Goal: Task Accomplishment & Management: Complete application form

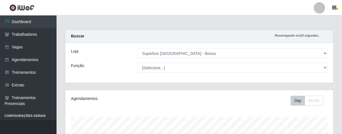
select select "206"
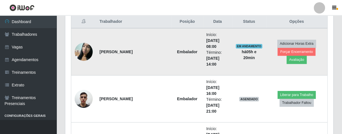
scroll to position [125, 0]
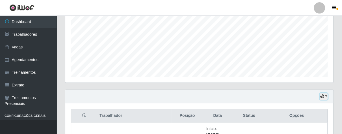
click at [320, 96] on icon "button" at bounding box center [322, 97] width 4 height 4
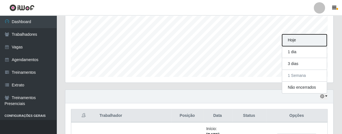
click at [303, 39] on button "Hoje" at bounding box center [304, 40] width 45 height 12
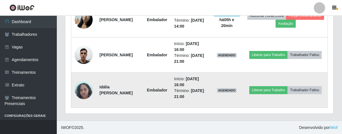
scroll to position [214, 0]
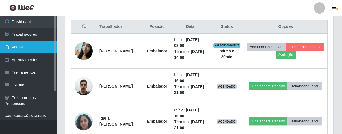
click at [25, 45] on link "Vagas" at bounding box center [28, 47] width 56 height 13
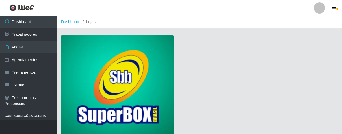
scroll to position [43, 0]
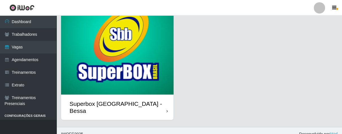
click at [163, 106] on div "Superbox [GEOGRAPHIC_DATA] - Bessa" at bounding box center [117, 107] width 112 height 25
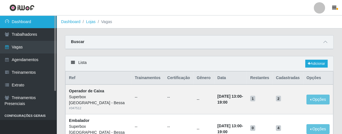
click at [34, 16] on link "Dashboard" at bounding box center [28, 22] width 56 height 13
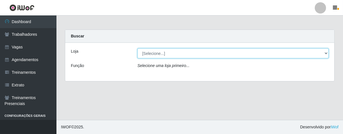
click at [162, 55] on select "[Selecione...] Superbox [GEOGRAPHIC_DATA] - Bessa" at bounding box center [233, 54] width 191 height 10
click at [138, 49] on select "[Selecione...] Superbox [GEOGRAPHIC_DATA] - Bessa" at bounding box center [233, 54] width 191 height 10
click at [165, 54] on select "[Selecione...] Superbox [GEOGRAPHIC_DATA] - Bessa" at bounding box center [233, 54] width 191 height 10
select select "206"
click at [138, 49] on select "[Selecione...] Superbox [GEOGRAPHIC_DATA] - Bessa" at bounding box center [233, 54] width 191 height 10
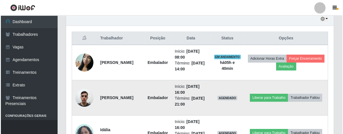
scroll to position [234, 0]
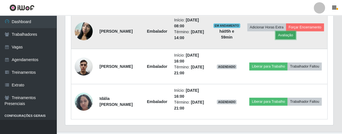
click at [295, 36] on button "Avaliação" at bounding box center [285, 35] width 20 height 8
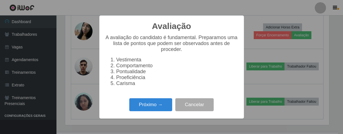
scroll to position [117, 264]
click at [143, 111] on button "Próximo →" at bounding box center [150, 105] width 43 height 13
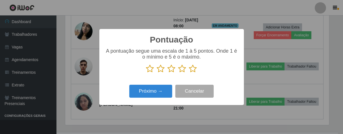
drag, startPoint x: 193, startPoint y: 69, endPoint x: 189, endPoint y: 70, distance: 3.4
click at [193, 69] on icon at bounding box center [193, 69] width 8 height 8
click at [189, 73] on input "radio" at bounding box center [189, 73] width 0 height 0
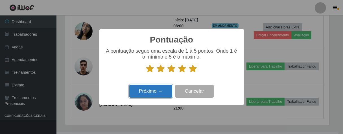
click at [160, 90] on button "Próximo →" at bounding box center [150, 91] width 43 height 13
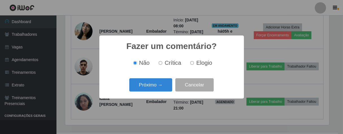
click at [192, 63] on input "Elogio" at bounding box center [192, 63] width 4 height 4
radio input "true"
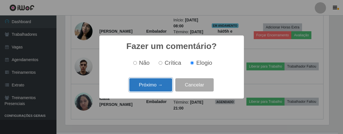
click at [162, 83] on button "Próximo →" at bounding box center [150, 84] width 43 height 13
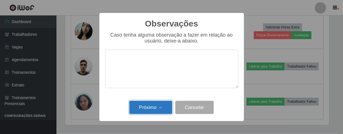
click at [158, 110] on button "Próximo →" at bounding box center [150, 107] width 43 height 13
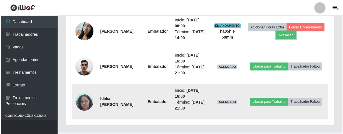
scroll to position [117, 267]
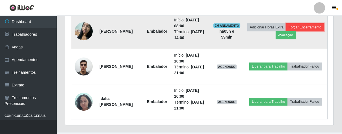
click at [286, 31] on button "Forçar Encerramento" at bounding box center [305, 27] width 38 height 8
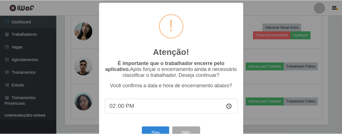
scroll to position [19, 0]
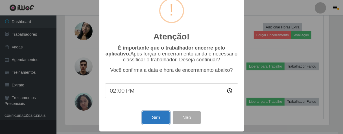
click at [160, 122] on button "Sim" at bounding box center [155, 118] width 27 height 13
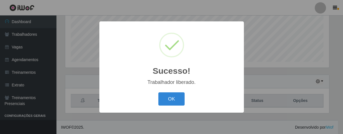
scroll to position [117, 264]
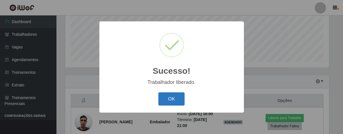
click at [175, 102] on button "OK" at bounding box center [171, 99] width 26 height 13
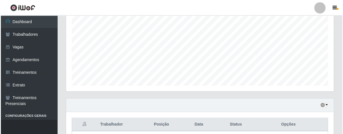
scroll to position [210, 0]
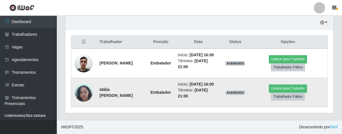
click at [87, 92] on img at bounding box center [84, 93] width 18 height 24
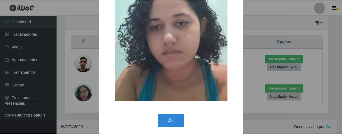
scroll to position [66, 0]
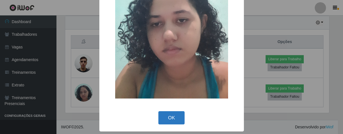
click at [163, 117] on button "OK" at bounding box center [171, 118] width 26 height 13
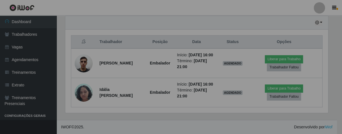
scroll to position [117, 267]
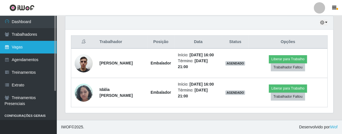
click at [32, 49] on link "Vagas" at bounding box center [28, 47] width 56 height 13
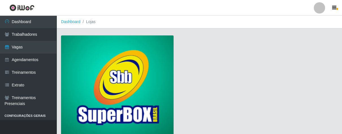
click at [108, 50] on img at bounding box center [117, 87] width 112 height 102
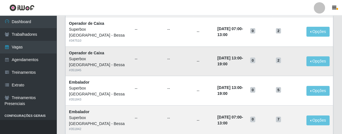
scroll to position [188, 0]
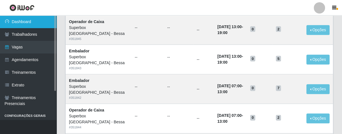
click at [39, 19] on link "Dashboard" at bounding box center [28, 22] width 56 height 13
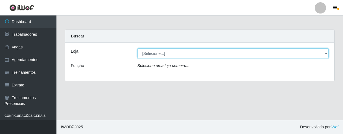
drag, startPoint x: 326, startPoint y: 54, endPoint x: 322, endPoint y: 54, distance: 3.7
click at [326, 54] on select "[Selecione...] Superbox [GEOGRAPHIC_DATA] - Bessa" at bounding box center [233, 54] width 191 height 10
select select "206"
click at [138, 49] on select "[Selecione...] Superbox [GEOGRAPHIC_DATA] - Bessa" at bounding box center [233, 54] width 191 height 10
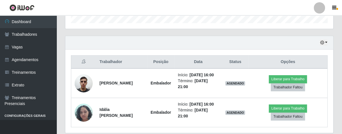
scroll to position [116, 0]
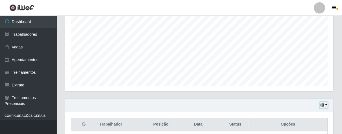
click at [322, 102] on button "button" at bounding box center [323, 105] width 8 height 6
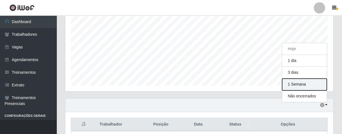
click at [300, 83] on button "1 Semana" at bounding box center [304, 85] width 45 height 12
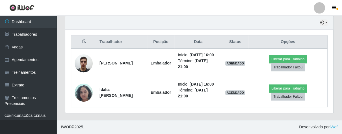
scroll to position [147, 0]
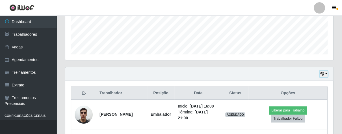
click at [324, 73] on button "button" at bounding box center [323, 74] width 8 height 6
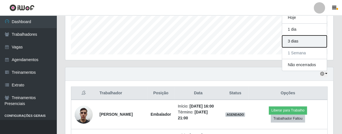
click at [300, 41] on button "3 dias" at bounding box center [304, 42] width 45 height 12
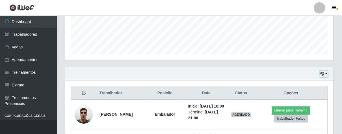
click at [326, 74] on button "button" at bounding box center [323, 74] width 8 height 6
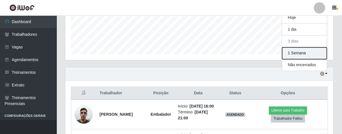
click at [299, 52] on button "1 Semana" at bounding box center [304, 53] width 45 height 12
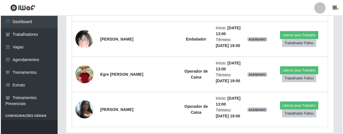
scroll to position [951, 0]
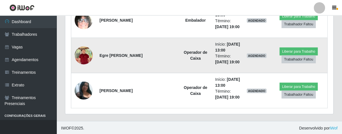
click at [82, 53] on img at bounding box center [84, 55] width 18 height 21
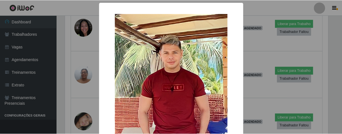
scroll to position [48, 0]
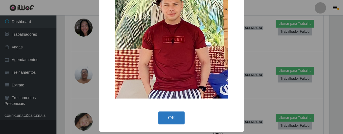
click at [172, 117] on button "OK" at bounding box center [171, 118] width 26 height 13
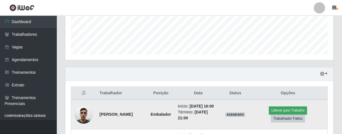
scroll to position [85, 0]
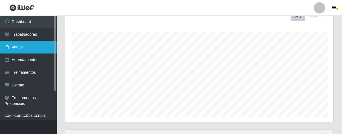
click at [33, 49] on link "Vagas" at bounding box center [28, 47] width 56 height 13
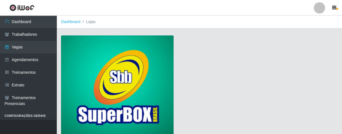
click at [80, 64] on img at bounding box center [117, 87] width 112 height 102
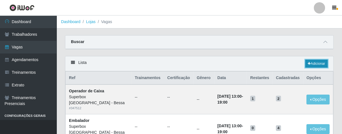
click at [315, 63] on link "Adicionar" at bounding box center [316, 64] width 22 height 8
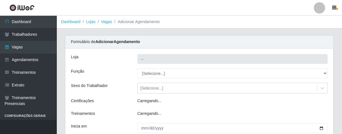
type input "Superbox [GEOGRAPHIC_DATA] - Bessa"
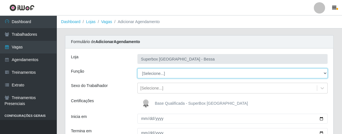
click at [322, 73] on select "[Selecione...] ASG ASG + ASG ++ Embalador Embalador + Embalador ++ Operador de …" at bounding box center [232, 74] width 190 height 10
select select "1"
click at [137, 69] on select "[Selecione...] ASG ASG + ASG ++ Embalador Embalador + Embalador ++ Operador de …" at bounding box center [232, 74] width 190 height 10
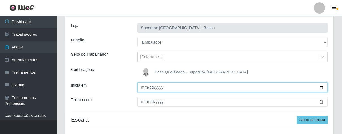
click at [142, 89] on input "Inicia em" at bounding box center [232, 88] width 190 height 10
type input "[DATE]"
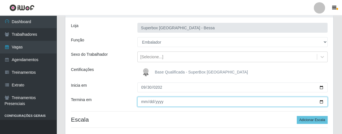
click at [143, 104] on input "Termina em" at bounding box center [232, 102] width 190 height 10
type input "[DATE]"
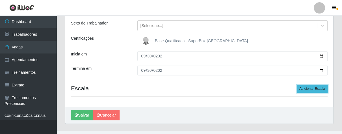
click at [305, 90] on button "Adicionar Escala" at bounding box center [311, 89] width 31 height 8
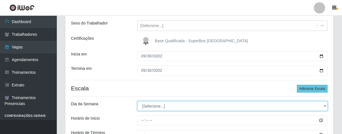
click at [323, 107] on select "[Selecione...] Segunda Terça Quarta Quinta Sexta Sábado Domingo" at bounding box center [232, 106] width 190 height 10
select select "2"
click at [137, 101] on select "[Selecione...] Segunda Terça Quarta Quinta Sexta Sábado Domingo" at bounding box center [232, 106] width 190 height 10
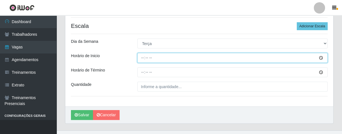
click at [142, 58] on input "Horário de Inicio" at bounding box center [232, 58] width 190 height 10
type input "08:00"
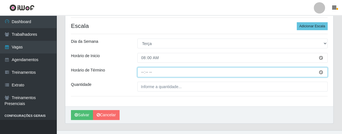
click at [140, 74] on input "Horário de Término" at bounding box center [232, 72] width 190 height 10
type input "14:00"
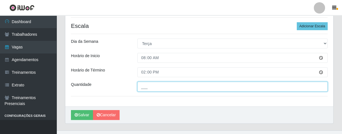
click at [150, 85] on input "___" at bounding box center [232, 87] width 190 height 10
type input "01_"
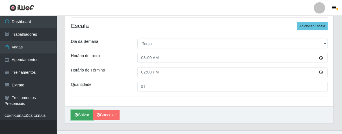
click at [83, 116] on button "Salvar" at bounding box center [82, 115] width 22 height 10
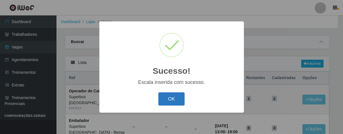
click at [166, 101] on button "OK" at bounding box center [171, 99] width 26 height 13
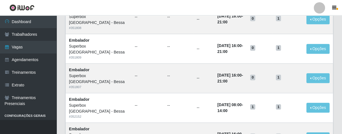
scroll to position [345, 0]
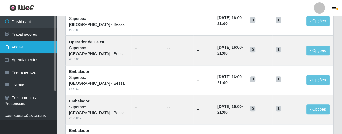
click at [31, 49] on link "Vagas" at bounding box center [28, 47] width 56 height 13
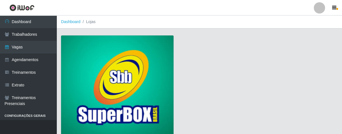
click at [70, 51] on img at bounding box center [117, 87] width 112 height 102
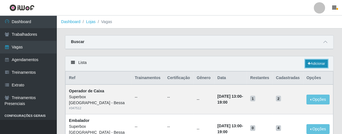
click at [314, 64] on link "Adicionar" at bounding box center [316, 64] width 22 height 8
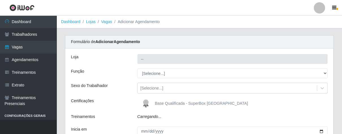
type input "Superbox [GEOGRAPHIC_DATA] - Bessa"
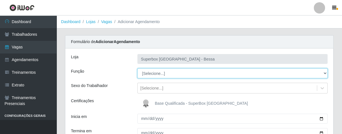
click at [324, 74] on select "[Selecione...] ASG ASG + ASG ++ Embalador Embalador + Embalador ++ Operador de …" at bounding box center [232, 74] width 190 height 10
select select "22"
click at [137, 69] on select "[Selecione...] ASG ASG + ASG ++ Embalador Embalador + Embalador ++ Operador de …" at bounding box center [232, 74] width 190 height 10
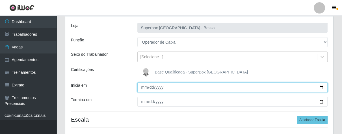
click at [145, 87] on input "Inicia em" at bounding box center [232, 88] width 190 height 10
type input "[DATE]"
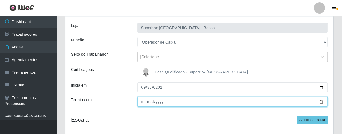
click at [142, 104] on input "Termina em" at bounding box center [232, 102] width 190 height 10
type input "[DATE]"
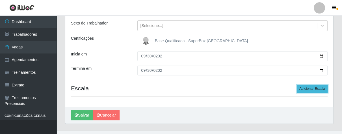
click at [308, 90] on button "Adicionar Escala" at bounding box center [311, 89] width 31 height 8
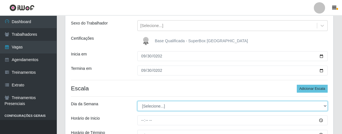
click at [325, 106] on select "[Selecione...] Segunda Terça Quarta Quinta Sexta Sábado Domingo" at bounding box center [232, 106] width 190 height 10
select select "2"
click at [137, 101] on select "[Selecione...] Segunda Terça Quarta Quinta Sexta Sábado Domingo" at bounding box center [232, 106] width 190 height 10
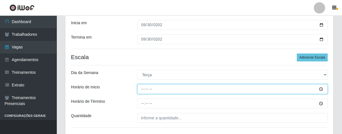
click at [138, 90] on input "Horário de Inicio" at bounding box center [232, 89] width 190 height 10
type input "16:00"
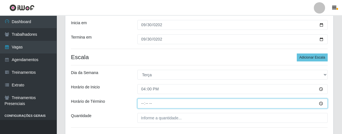
click at [142, 104] on input "Horário de Término" at bounding box center [232, 104] width 190 height 10
type input "21:00"
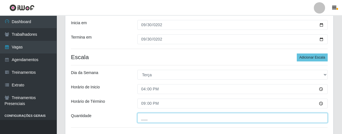
click at [154, 121] on input "___" at bounding box center [232, 118] width 190 height 10
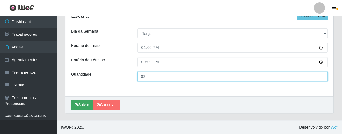
type input "02_"
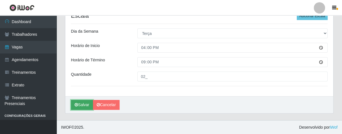
click at [81, 103] on button "Salvar" at bounding box center [82, 105] width 22 height 10
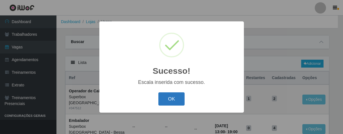
click at [178, 103] on button "OK" at bounding box center [171, 99] width 26 height 13
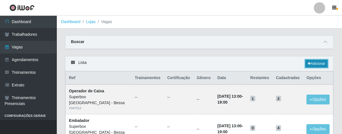
click at [313, 64] on link "Adicionar" at bounding box center [316, 64] width 22 height 8
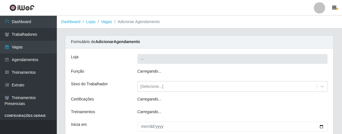
type input "Superbox [GEOGRAPHIC_DATA] - Bessa"
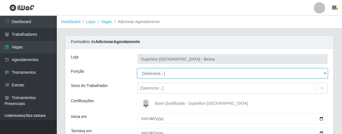
click at [324, 73] on select "[Selecione...] ASG ASG + ASG ++ Embalador Embalador + Embalador ++ Operador de …" at bounding box center [232, 74] width 190 height 10
select select "1"
click at [137, 69] on select "[Selecione...] ASG ASG + ASG ++ Embalador Embalador + Embalador ++ Operador de …" at bounding box center [232, 74] width 190 height 10
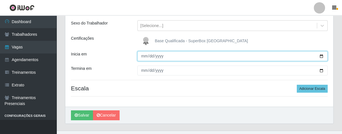
drag, startPoint x: 145, startPoint y: 54, endPoint x: 162, endPoint y: 69, distance: 22.6
click at [146, 55] on input "Inicia em" at bounding box center [232, 56] width 190 height 10
type input "[DATE]"
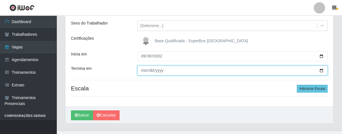
click at [142, 69] on input "Termina em" at bounding box center [232, 71] width 190 height 10
type input "[DATE]"
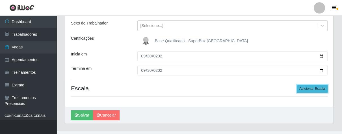
click at [311, 91] on button "Adicionar Escala" at bounding box center [311, 89] width 31 height 8
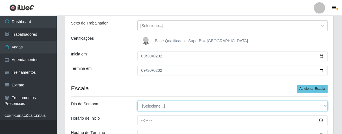
click at [323, 108] on select "[Selecione...] Segunda Terça Quarta Quinta Sexta Sábado Domingo" at bounding box center [232, 106] width 190 height 10
select select "2"
click at [137, 101] on select "[Selecione...] Segunda Terça Quarta Quinta Sexta Sábado Domingo" at bounding box center [232, 106] width 190 height 10
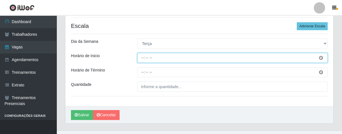
click at [140, 56] on input "Horário de Inicio" at bounding box center [232, 58] width 190 height 10
type input "16:00"
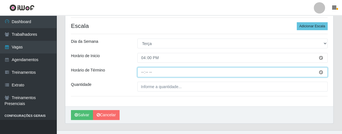
click at [141, 73] on input "Horário de Término" at bounding box center [232, 72] width 190 height 10
type input "21:00"
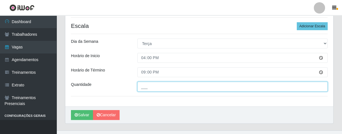
click at [152, 86] on input "___" at bounding box center [232, 87] width 190 height 10
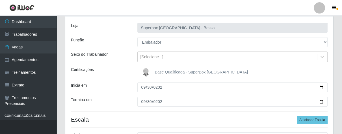
scroll to position [136, 0]
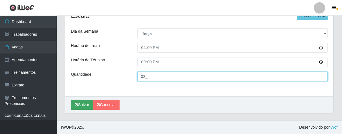
type input "03_"
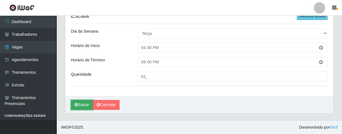
click at [79, 105] on button "Salvar" at bounding box center [82, 105] width 22 height 10
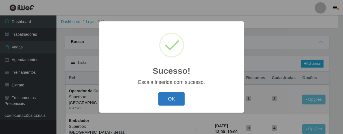
click at [174, 101] on button "OK" at bounding box center [171, 99] width 26 height 13
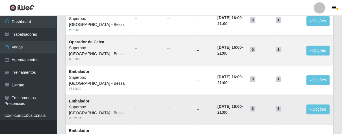
scroll to position [376, 0]
